Goal: Task Accomplishment & Management: Manage account settings

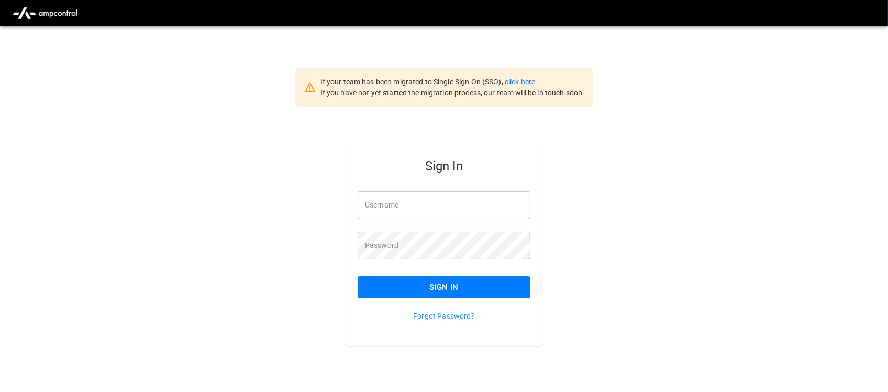
type input "**********"
click at [450, 206] on input "**********" at bounding box center [444, 205] width 173 height 28
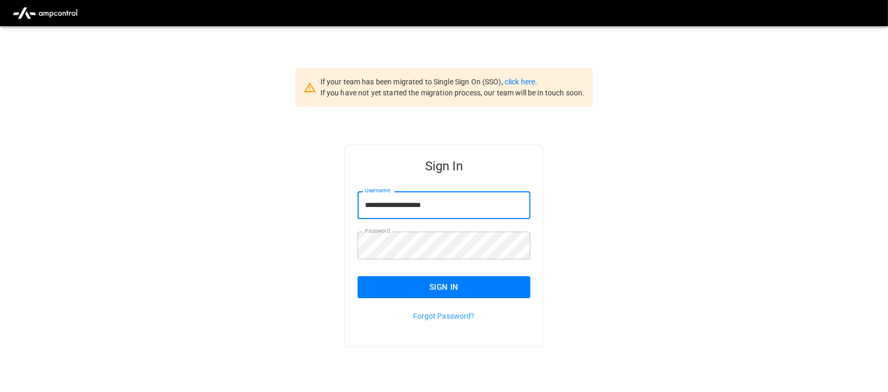
click at [449, 281] on button "Sign In" at bounding box center [444, 287] width 173 height 22
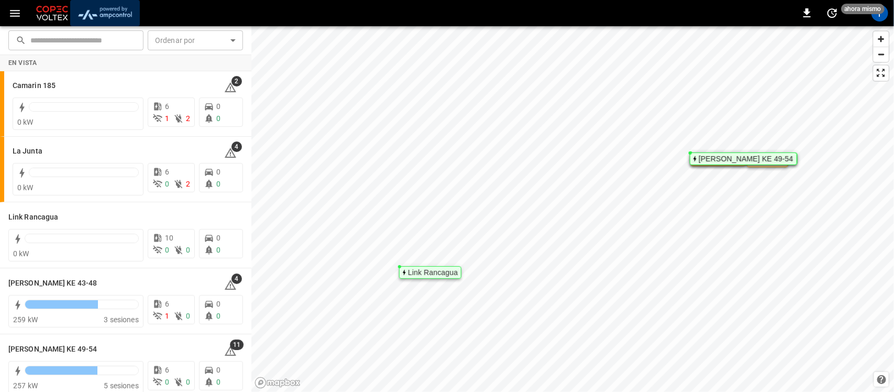
click at [113, 8] on img "menu" at bounding box center [104, 13] width 61 height 20
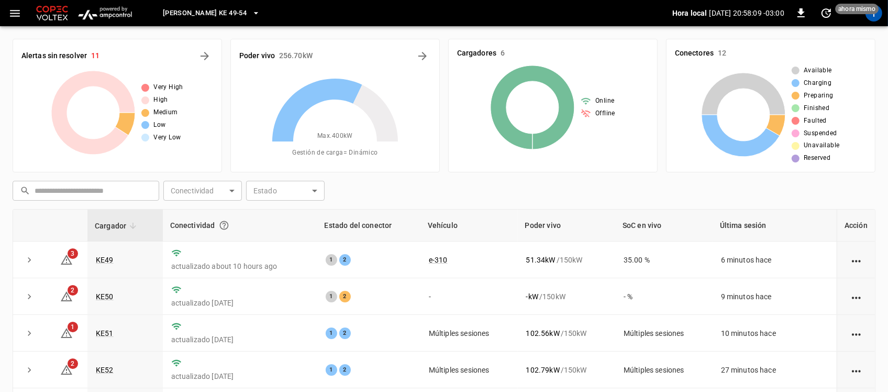
click at [237, 14] on button "[PERSON_NAME] KE 49-54" at bounding box center [212, 13] width 106 height 20
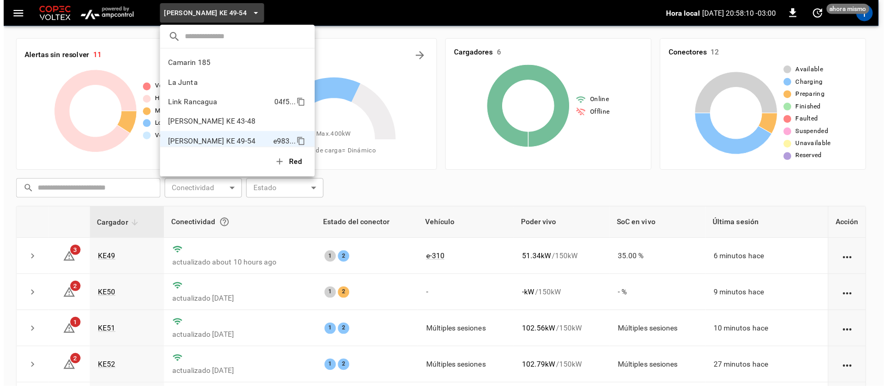
scroll to position [8, 0]
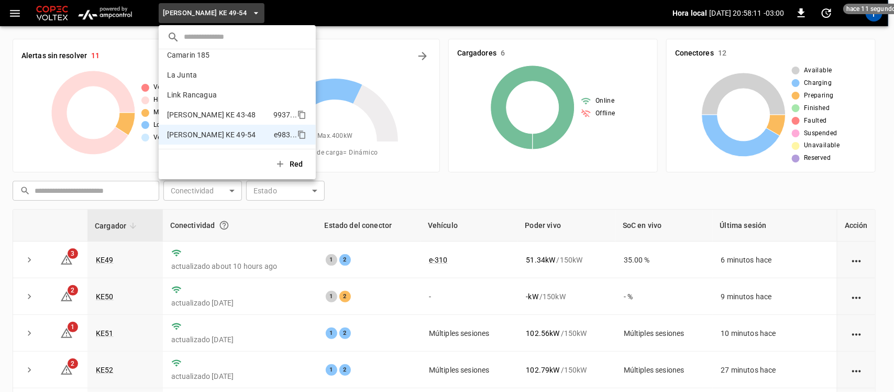
click at [213, 110] on p "[PERSON_NAME] KE 43-48" at bounding box center [218, 114] width 102 height 10
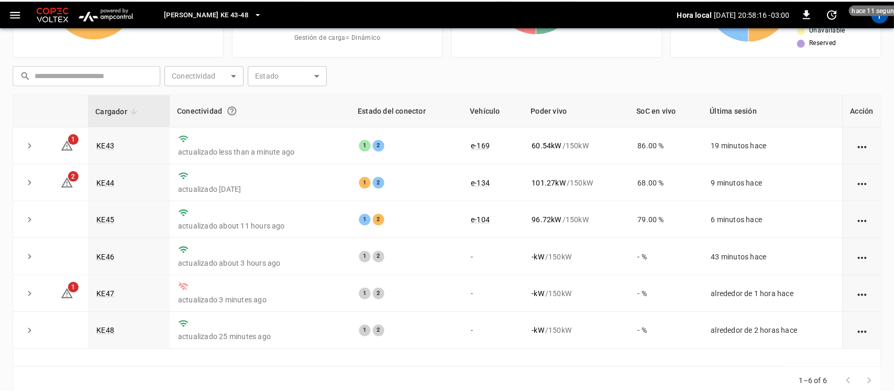
scroll to position [120, 0]
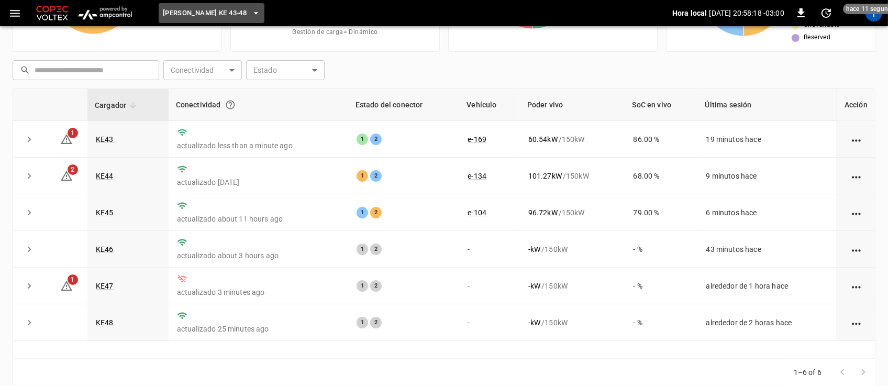
click at [251, 16] on icon "button" at bounding box center [256, 13] width 10 height 10
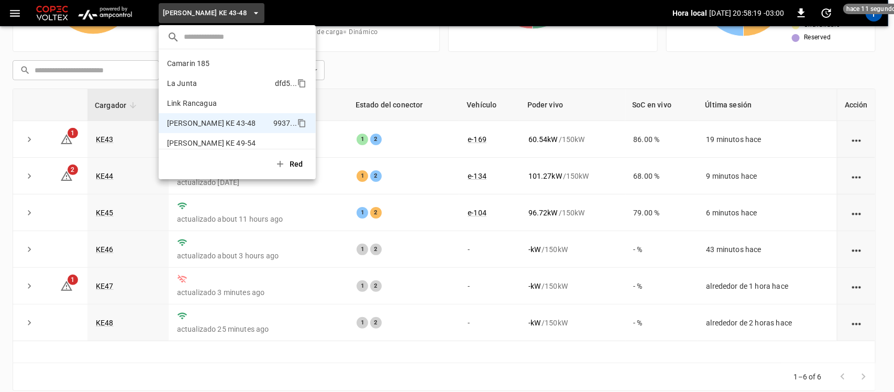
scroll to position [8, 0]
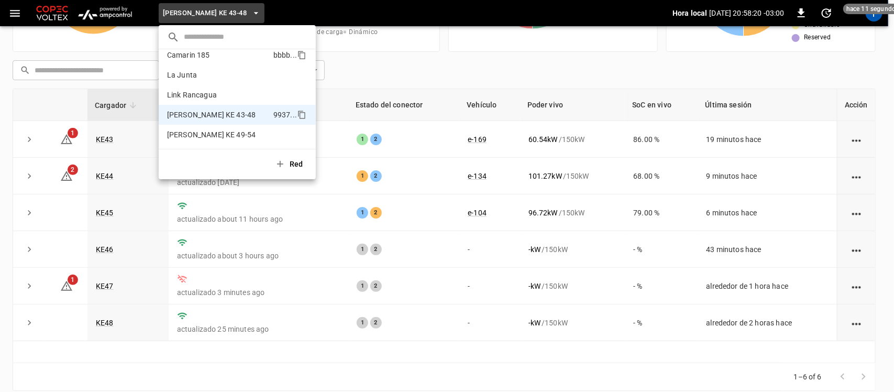
click at [213, 60] on p "Camarin 185" at bounding box center [218, 55] width 102 height 10
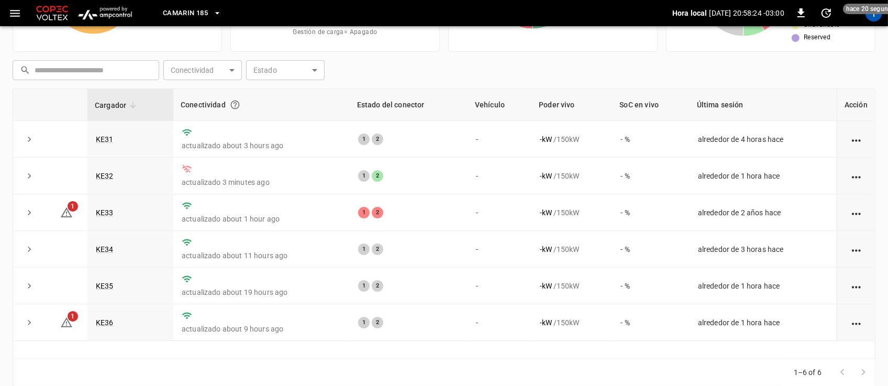
click at [219, 14] on icon "button" at bounding box center [217, 13] width 10 height 10
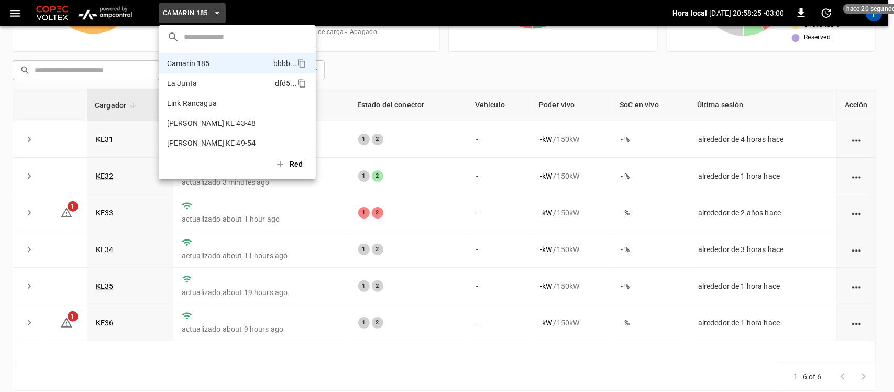
click at [195, 79] on p "La Junta" at bounding box center [219, 83] width 104 height 10
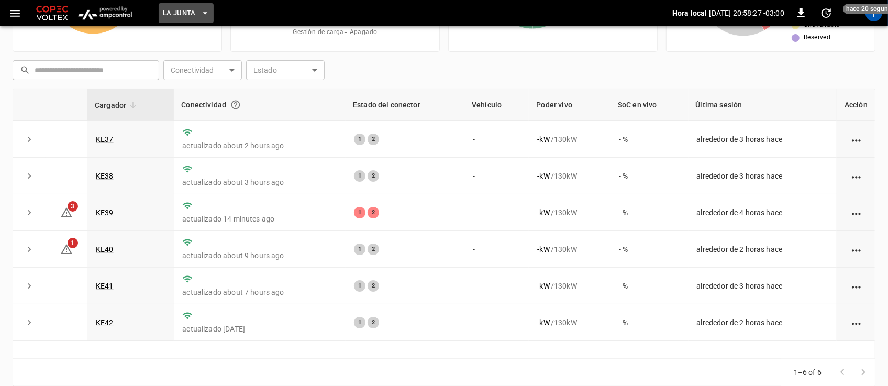
click at [200, 13] on icon "button" at bounding box center [205, 13] width 10 height 10
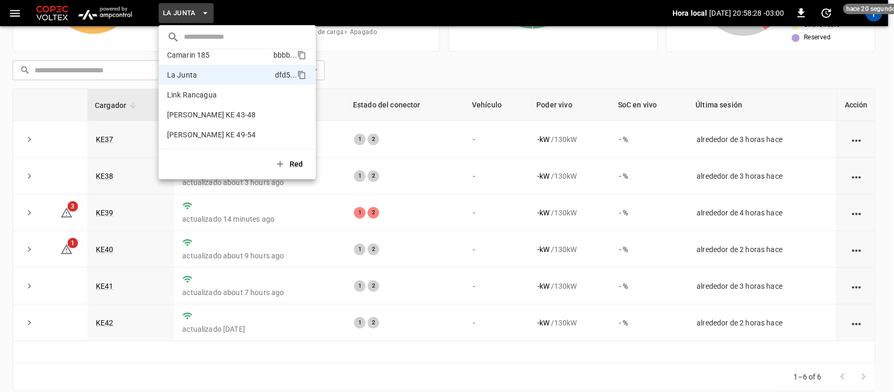
click at [192, 61] on li "Camarin 185 bbbb ..." at bounding box center [237, 55] width 157 height 20
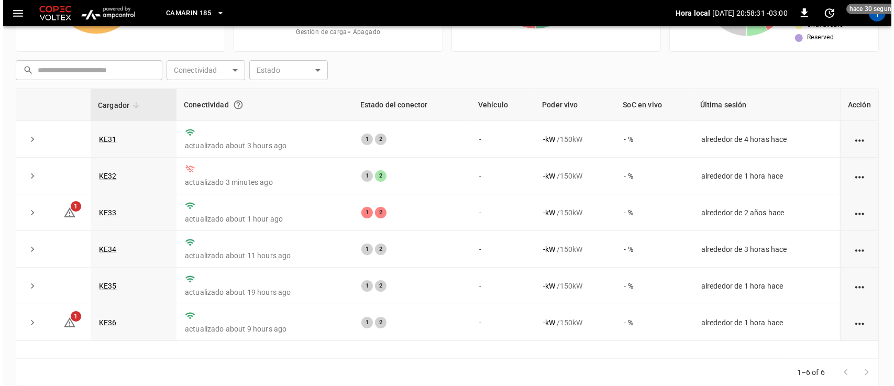
scroll to position [0, 0]
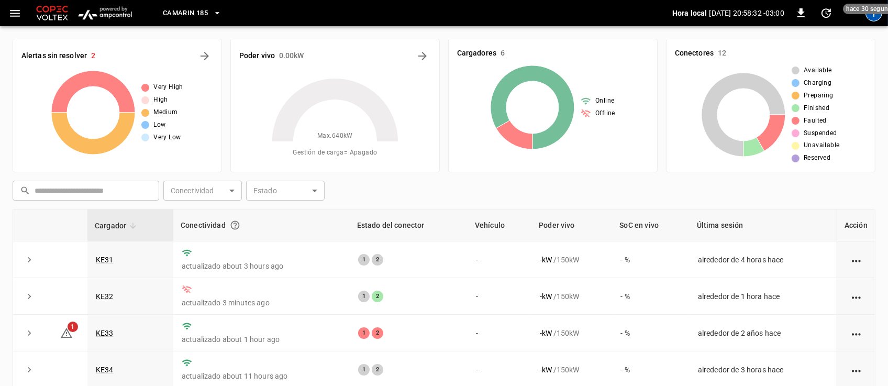
click at [874, 16] on div "T" at bounding box center [874, 13] width 17 height 17
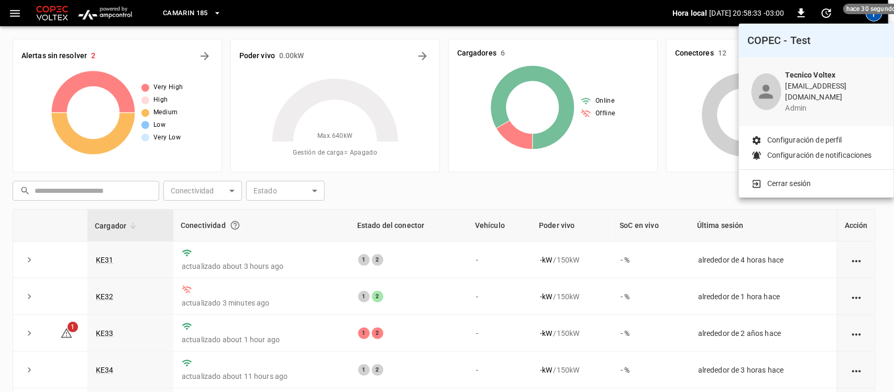
click at [810, 178] on p "Cerrar sesión" at bounding box center [789, 183] width 44 height 11
